Goal: Information Seeking & Learning: Learn about a topic

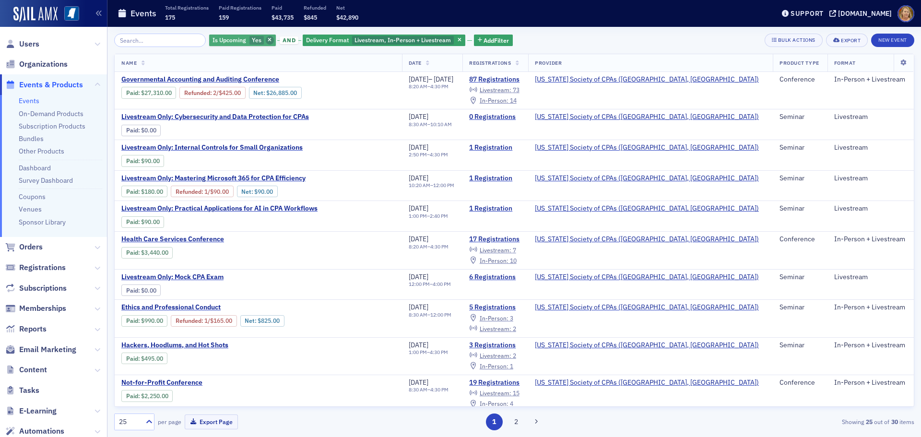
click at [268, 40] on icon "button" at bounding box center [270, 40] width 4 height 5
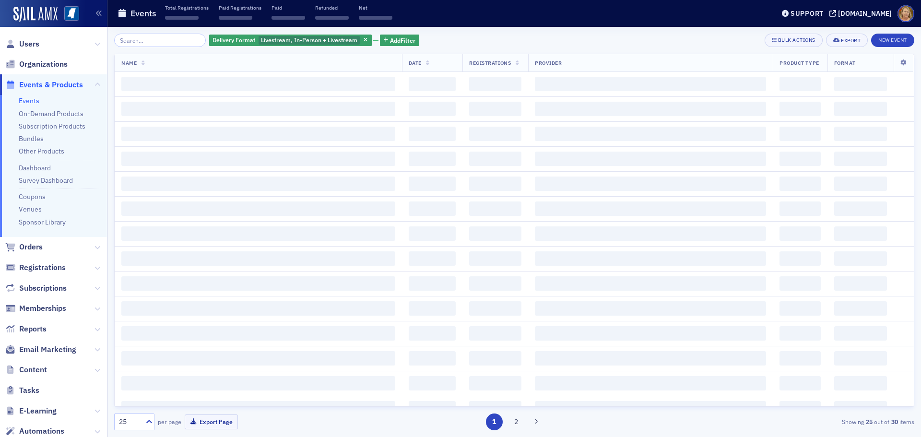
click at [261, 40] on span "Livestream, In-Person + Livestream" at bounding box center [309, 40] width 96 height 8
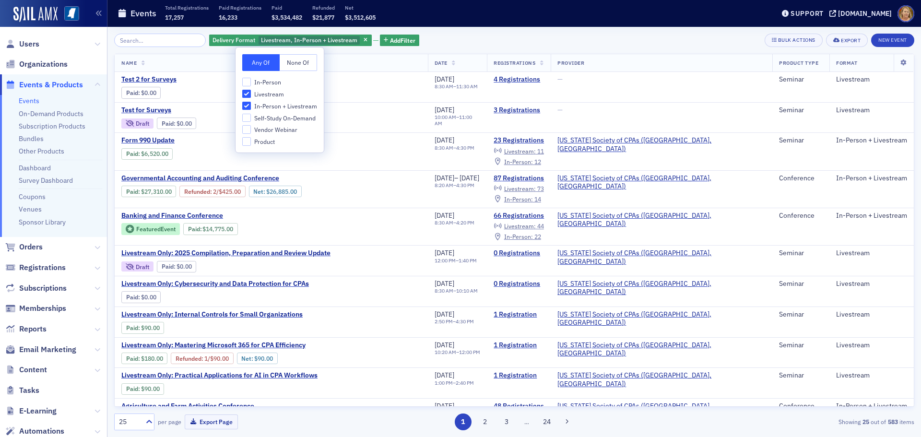
click at [258, 93] on span "Livestream" at bounding box center [269, 94] width 30 height 8
click at [251, 93] on input "Livestream" at bounding box center [246, 94] width 9 height 9
checkbox input "false"
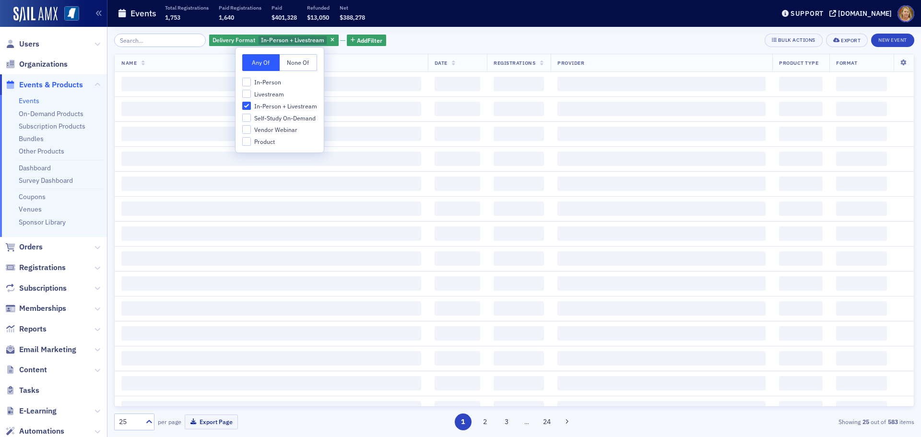
click at [262, 103] on span "In-Person + Livestream" at bounding box center [285, 106] width 63 height 8
click at [251, 103] on input "In-Person + Livestream" at bounding box center [246, 106] width 9 height 9
checkbox input "false"
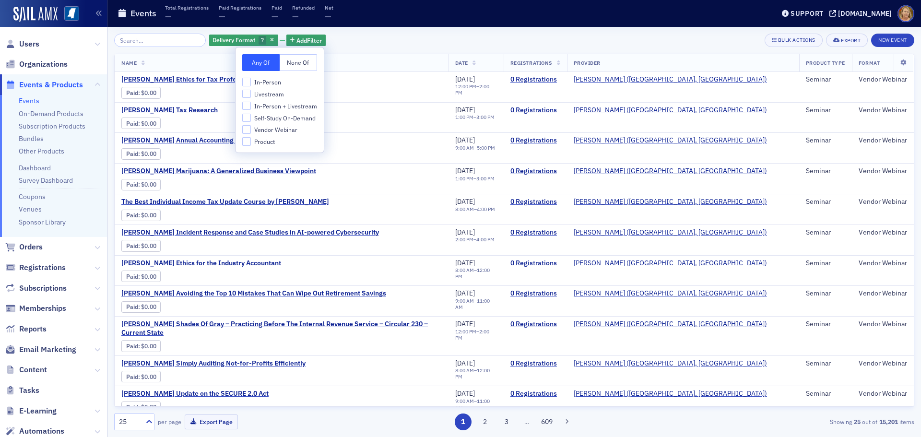
click at [267, 127] on span "Vendor Webinar" at bounding box center [275, 130] width 43 height 8
click at [251, 127] on input "Vendor Webinar" at bounding box center [246, 129] width 9 height 9
checkbox input "true"
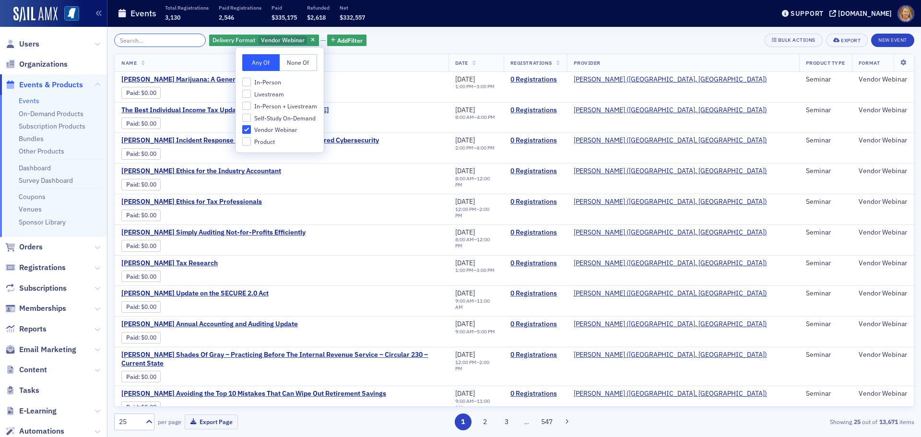
click at [168, 41] on input "search" at bounding box center [160, 40] width 92 height 13
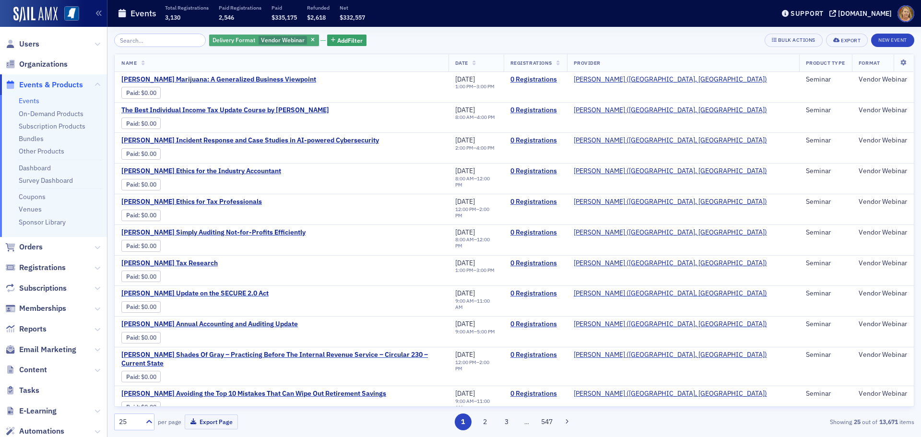
click at [261, 42] on span "Vendor Webinar" at bounding box center [283, 40] width 44 height 8
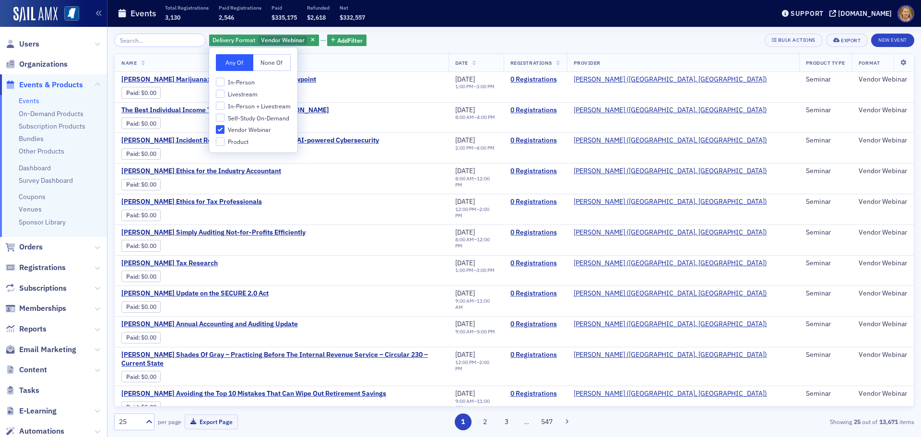
click at [241, 115] on span "Self-Study On-Demand" at bounding box center [258, 118] width 61 height 8
click at [224, 115] on input "Self-Study On-Demand" at bounding box center [220, 118] width 9 height 9
checkbox input "true"
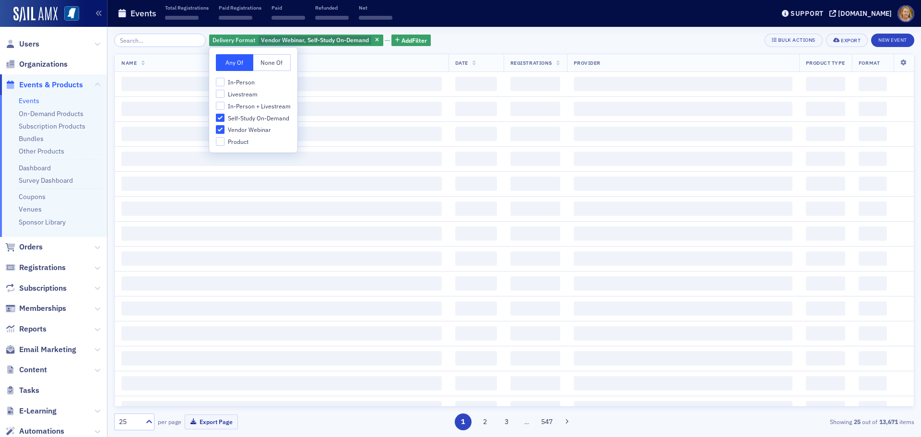
click at [228, 129] on span "Vendor Webinar" at bounding box center [249, 130] width 43 height 8
click at [224, 129] on input "Vendor Webinar" at bounding box center [220, 129] width 9 height 9
checkbox input "false"
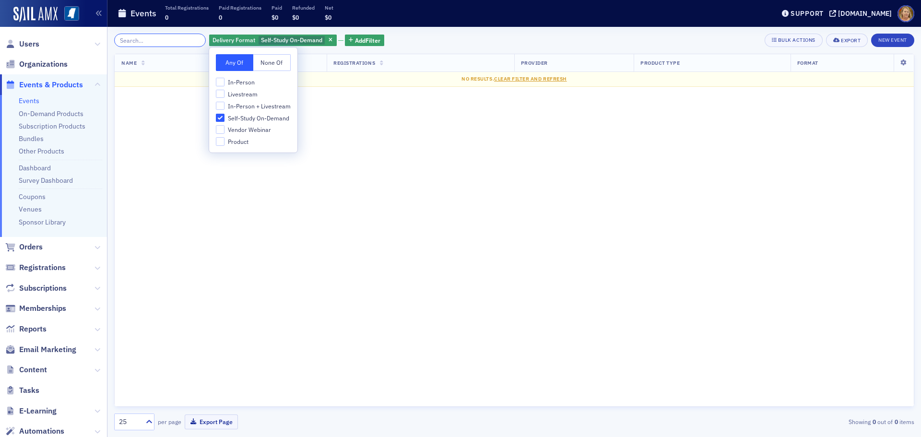
click at [168, 44] on input "search" at bounding box center [160, 40] width 92 height 13
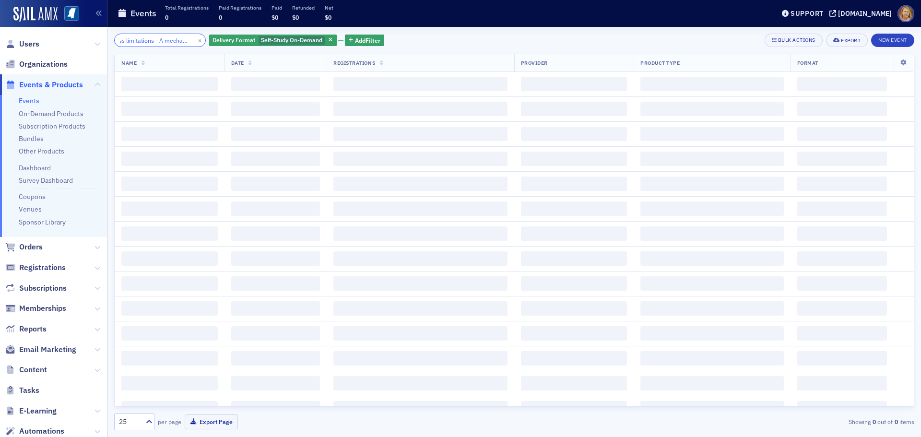
scroll to position [0, 18]
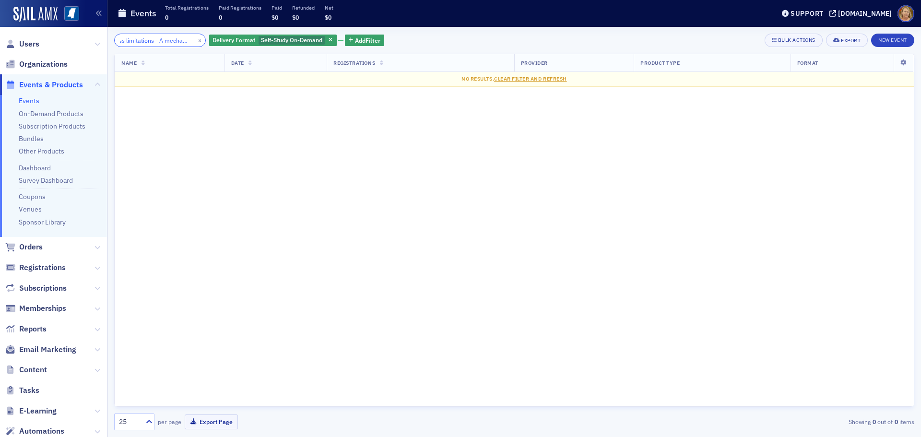
type input "loss limitations - A mechanical"
